Goal: Task Accomplishment & Management: Use online tool/utility

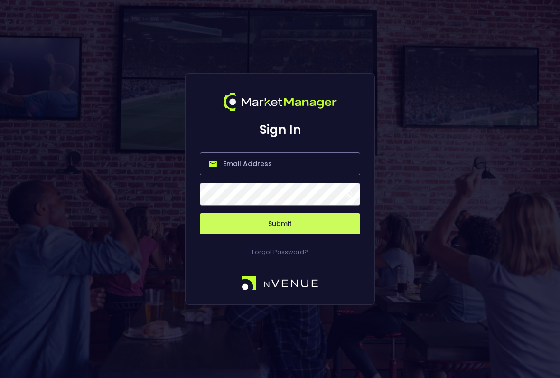
click at [283, 159] on input "email" at bounding box center [280, 163] width 160 height 23
type input "[PERSON_NAME][EMAIL_ADDRESS][DOMAIN_NAME]"
click at [280, 223] on button "Submit" at bounding box center [280, 223] width 160 height 21
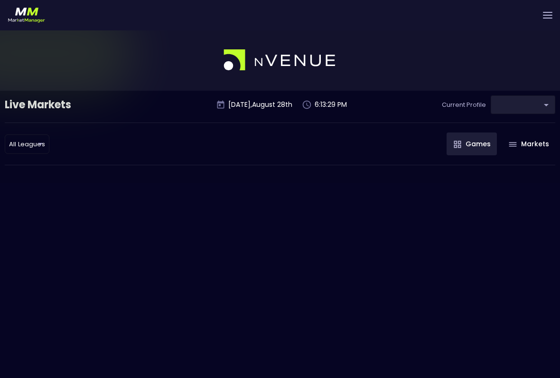
type input "0d810fa5-e353-4d9c-b11d-31f095cae871"
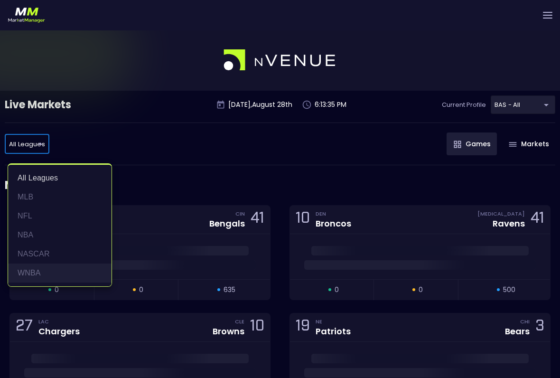
click at [51, 274] on li "WNBA" at bounding box center [59, 272] width 103 height 19
type input "WNBA"
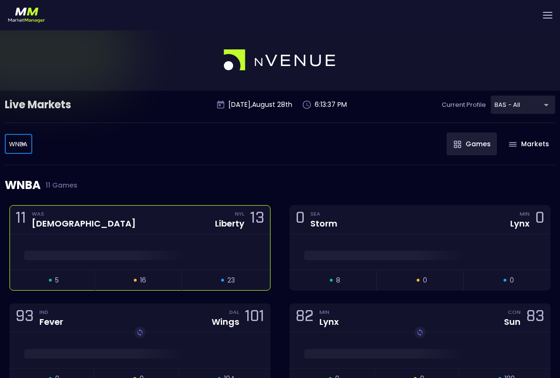
click at [139, 256] on span at bounding box center [139, 254] width 231 height 9
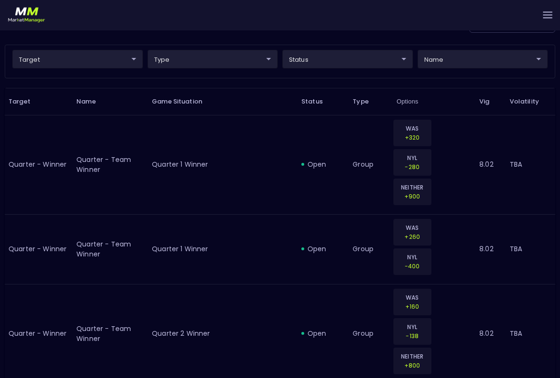
scroll to position [259, 0]
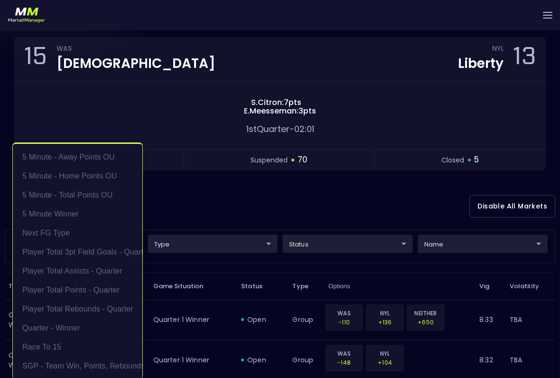
scroll to position [72, 0]
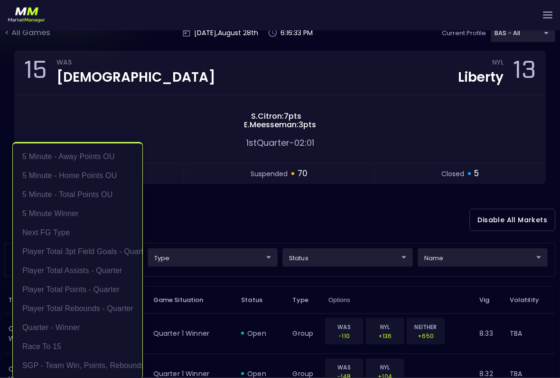
drag, startPoint x: 177, startPoint y: 95, endPoint x: 183, endPoint y: 101, distance: 7.4
click at [177, 95] on div at bounding box center [280, 189] width 560 height 378
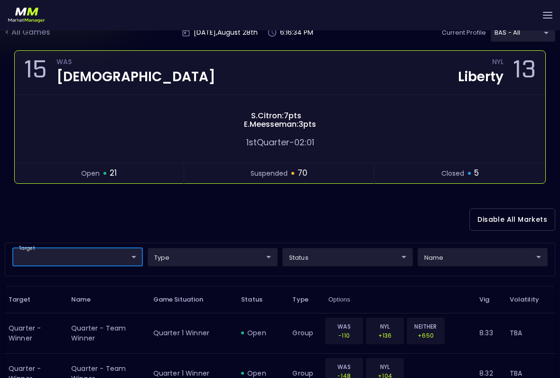
scroll to position [0, 0]
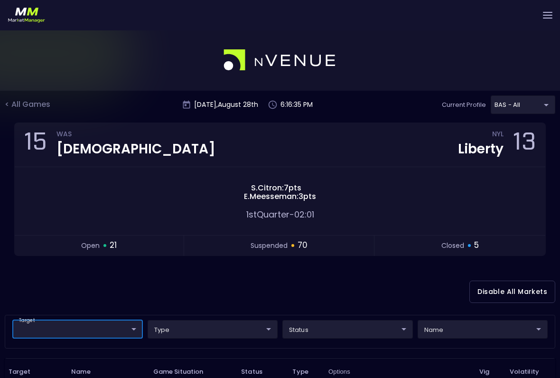
click at [9, 103] on div "< All Games" at bounding box center [28, 105] width 47 height 12
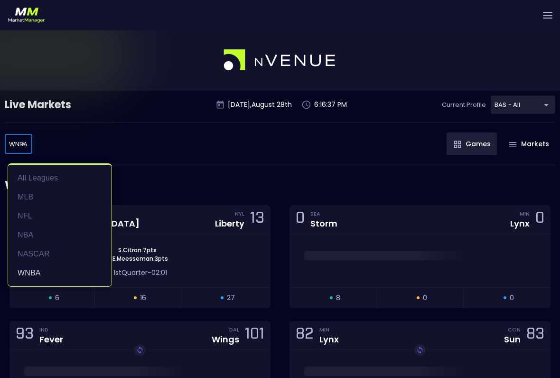
click at [27, 195] on li "MLB" at bounding box center [59, 196] width 103 height 19
type input "MLB"
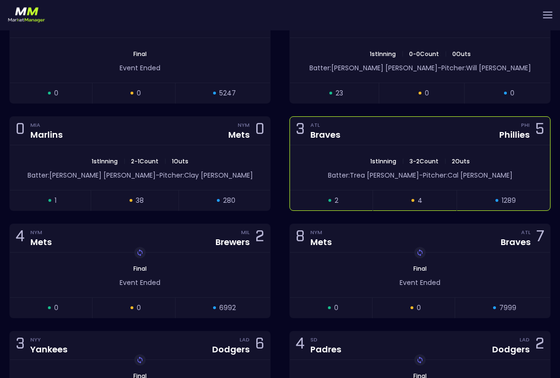
scroll to position [410, 0]
click at [459, 151] on div "1st Inning | 3 - 2 Count | 2 Outs Batter: [PERSON_NAME]: [PERSON_NAME]" at bounding box center [420, 167] width 260 height 45
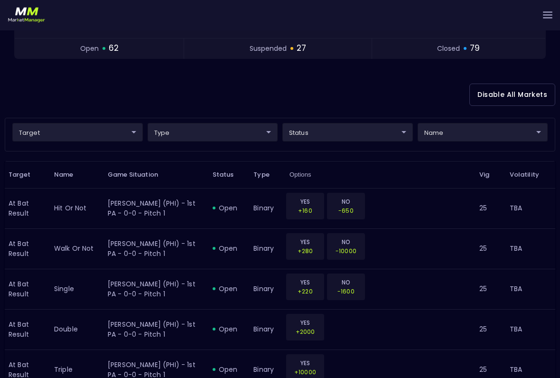
scroll to position [201, 0]
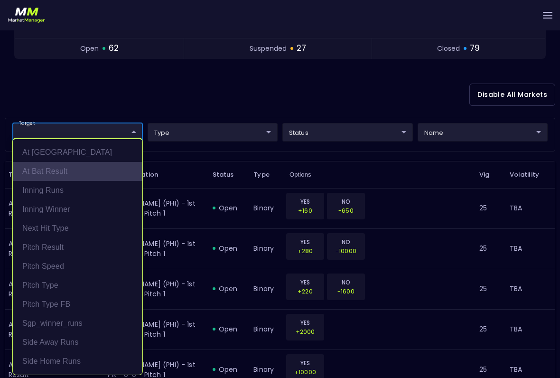
click at [50, 178] on li "At Bat Result" at bounding box center [77, 171] width 129 height 19
type input "At Bat Result"
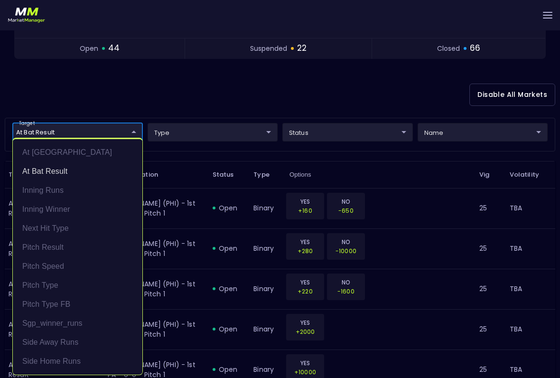
click at [388, 120] on div at bounding box center [280, 189] width 560 height 378
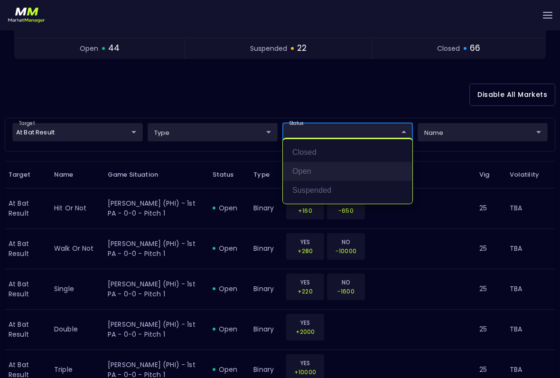
click at [299, 174] on li "open" at bounding box center [347, 171] width 129 height 19
type input "open"
click at [272, 79] on div at bounding box center [280, 189] width 560 height 378
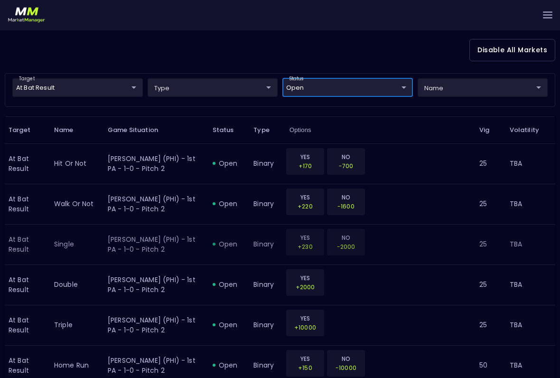
scroll to position [246, 0]
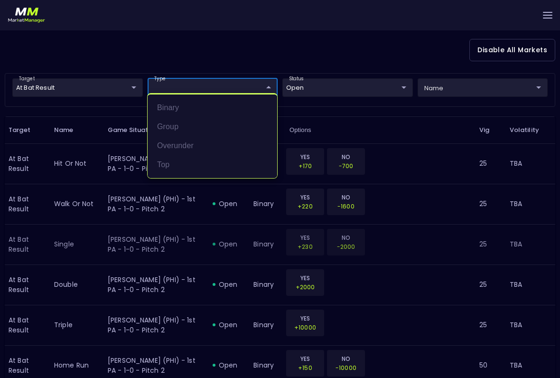
click at [460, 75] on div at bounding box center [280, 189] width 560 height 378
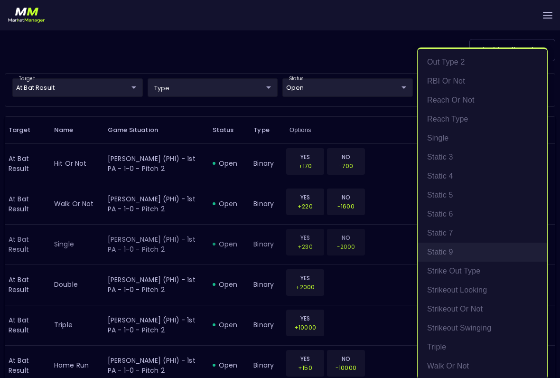
scroll to position [285, 0]
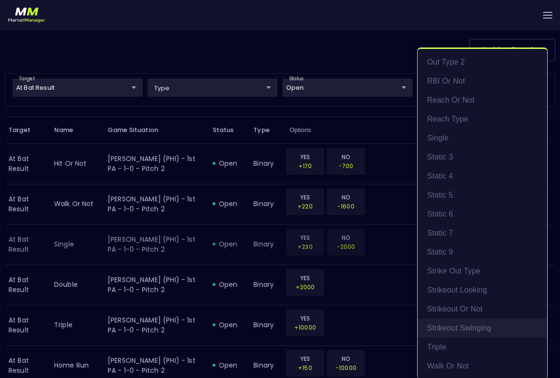
drag, startPoint x: 452, startPoint y: 250, endPoint x: 452, endPoint y: 329, distance: 78.3
click at [452, 250] on li "Static 9" at bounding box center [481, 251] width 129 height 19
type input "Static 9"
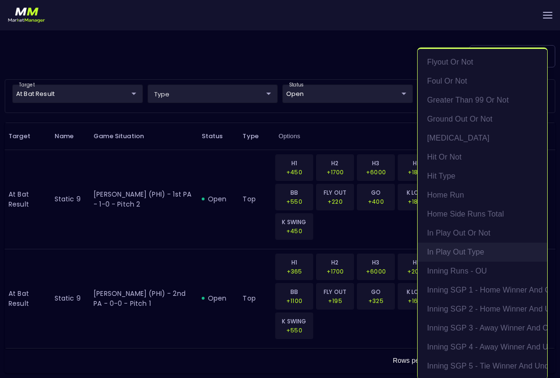
scroll to position [167, 0]
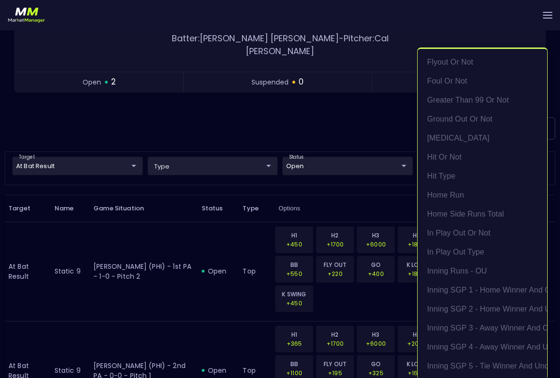
click at [355, 104] on div at bounding box center [280, 189] width 560 height 378
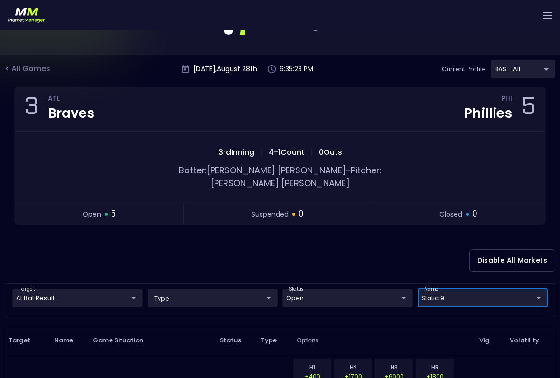
scroll to position [0, 0]
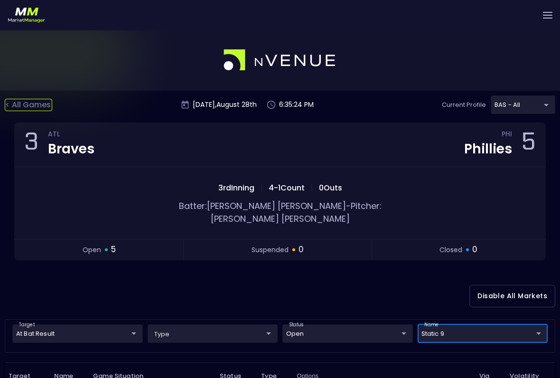
click at [32, 105] on div "< All Games" at bounding box center [28, 105] width 47 height 12
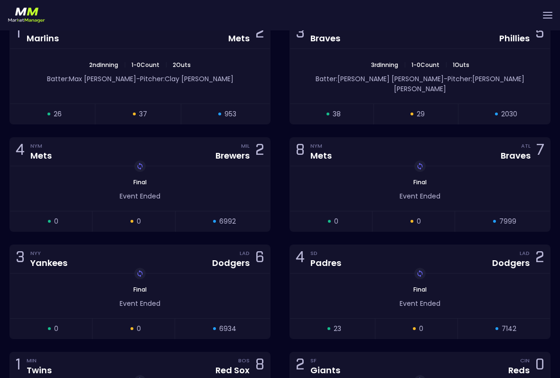
scroll to position [509, 0]
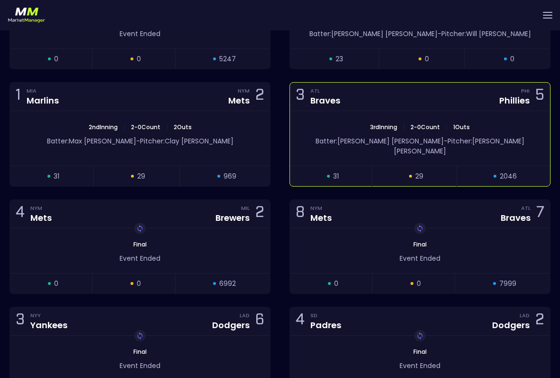
click at [373, 132] on div "Batter: [PERSON_NAME] [PERSON_NAME]: [PERSON_NAME]" at bounding box center [420, 143] width 260 height 25
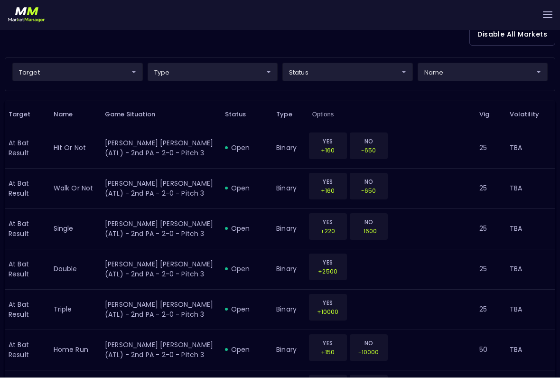
scroll to position [261, 0]
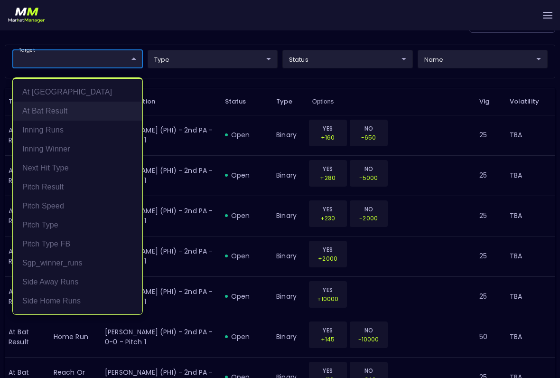
click at [70, 114] on li "At Bat Result" at bounding box center [77, 110] width 129 height 19
type input "At Bat Result"
click at [223, 59] on div at bounding box center [280, 189] width 560 height 378
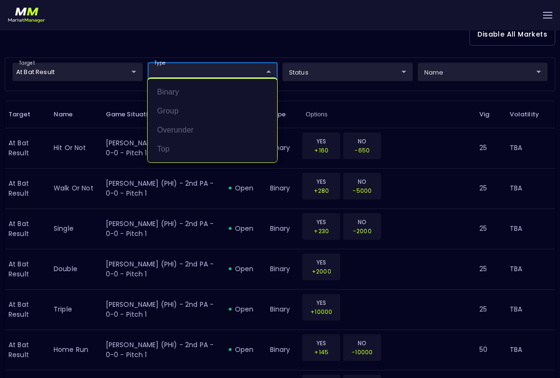
click at [323, 57] on div at bounding box center [280, 189] width 560 height 378
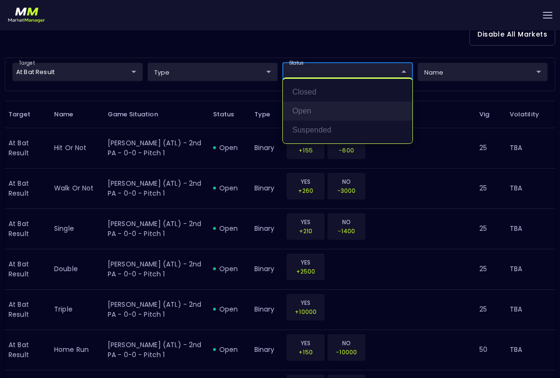
click at [319, 113] on li "open" at bounding box center [347, 110] width 129 height 19
type input "open"
click at [442, 54] on div at bounding box center [280, 189] width 560 height 378
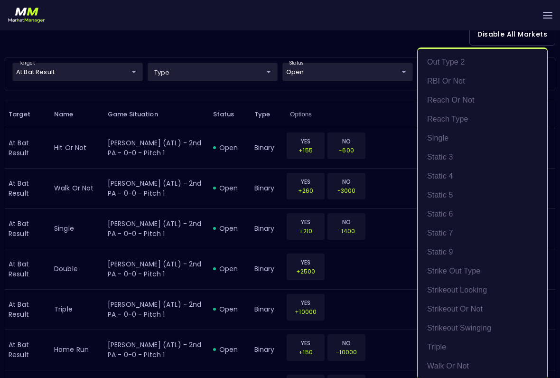
scroll to position [285, 0]
click at [467, 261] on li "strike out type" at bounding box center [481, 270] width 129 height 19
type input "strike out type"
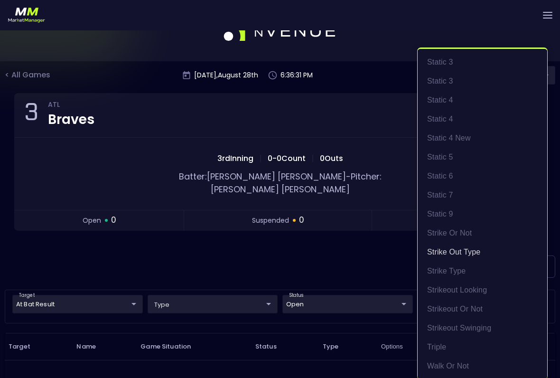
scroll to position [1081, 0]
click at [479, 256] on li "strike out type" at bounding box center [481, 251] width 129 height 19
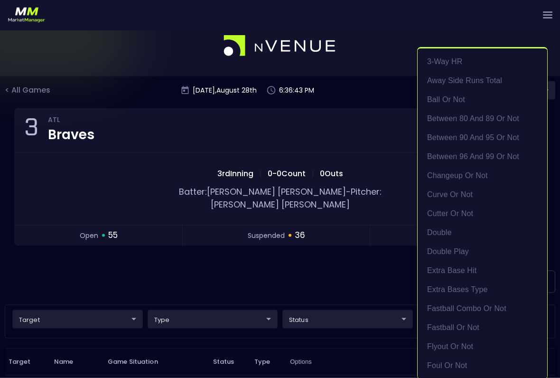
scroll to position [0, 0]
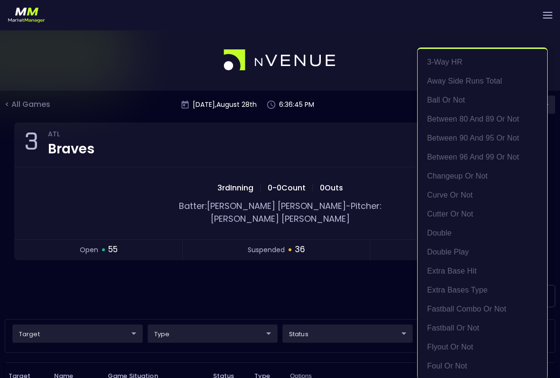
click at [355, 277] on div at bounding box center [280, 189] width 560 height 378
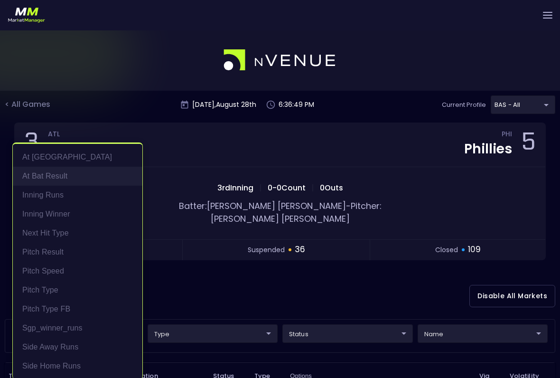
click at [73, 177] on li "At Bat Result" at bounding box center [77, 175] width 129 height 19
type input "At Bat Result"
click at [219, 331] on div at bounding box center [280, 189] width 560 height 378
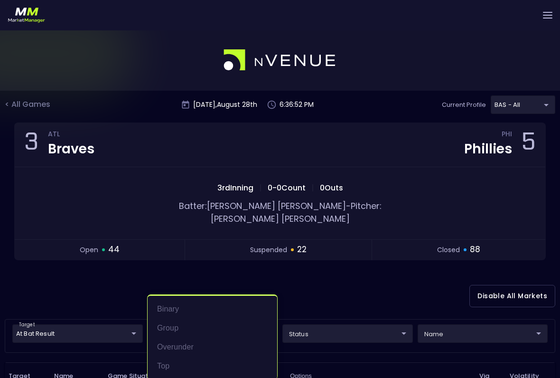
click at [332, 331] on div at bounding box center [280, 189] width 560 height 378
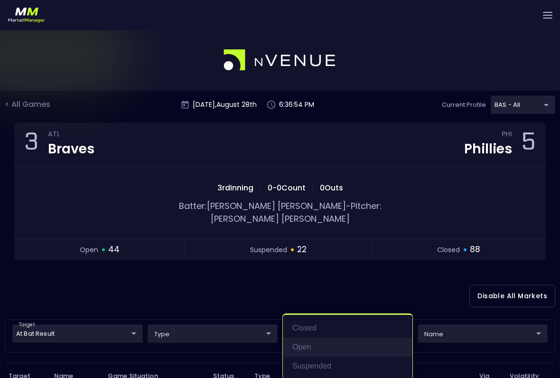
click at [326, 350] on li "open" at bounding box center [347, 346] width 129 height 19
type input "open"
click at [460, 316] on div at bounding box center [280, 189] width 560 height 378
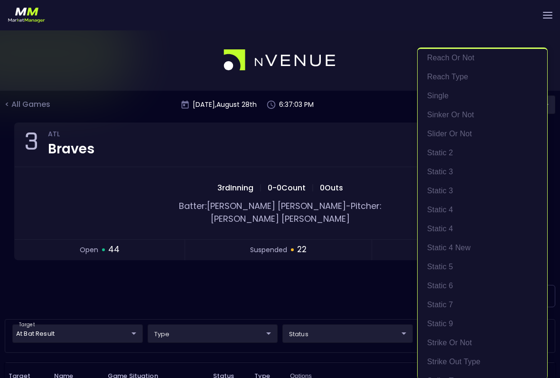
scroll to position [972, 0]
click at [448, 325] on li "Static 9" at bounding box center [481, 323] width 129 height 19
type input "Static 9"
click at [358, 283] on div at bounding box center [280, 189] width 560 height 378
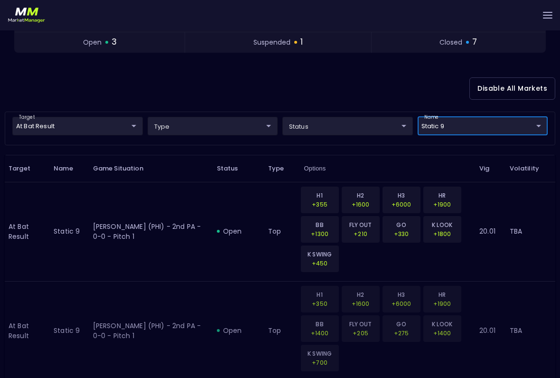
scroll to position [206, 0]
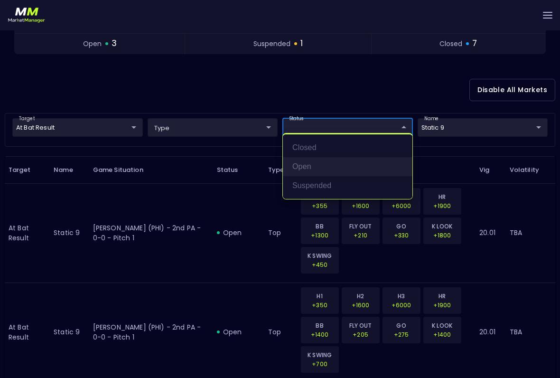
click at [318, 168] on li "open" at bounding box center [347, 166] width 129 height 19
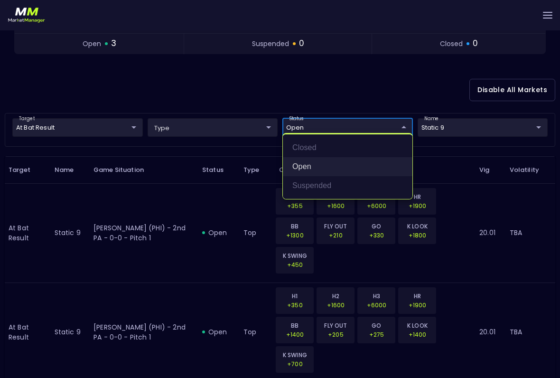
type input "open"
click at [228, 77] on div at bounding box center [280, 189] width 560 height 378
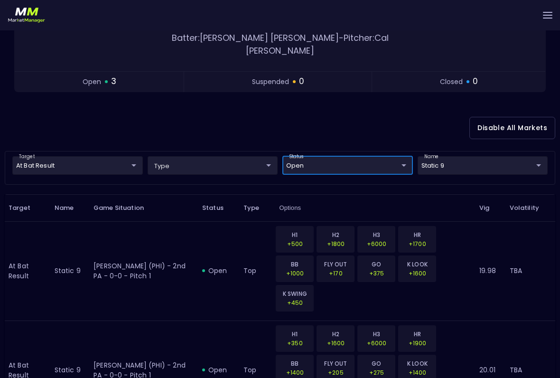
scroll to position [167, 0]
